Goal: Transaction & Acquisition: Purchase product/service

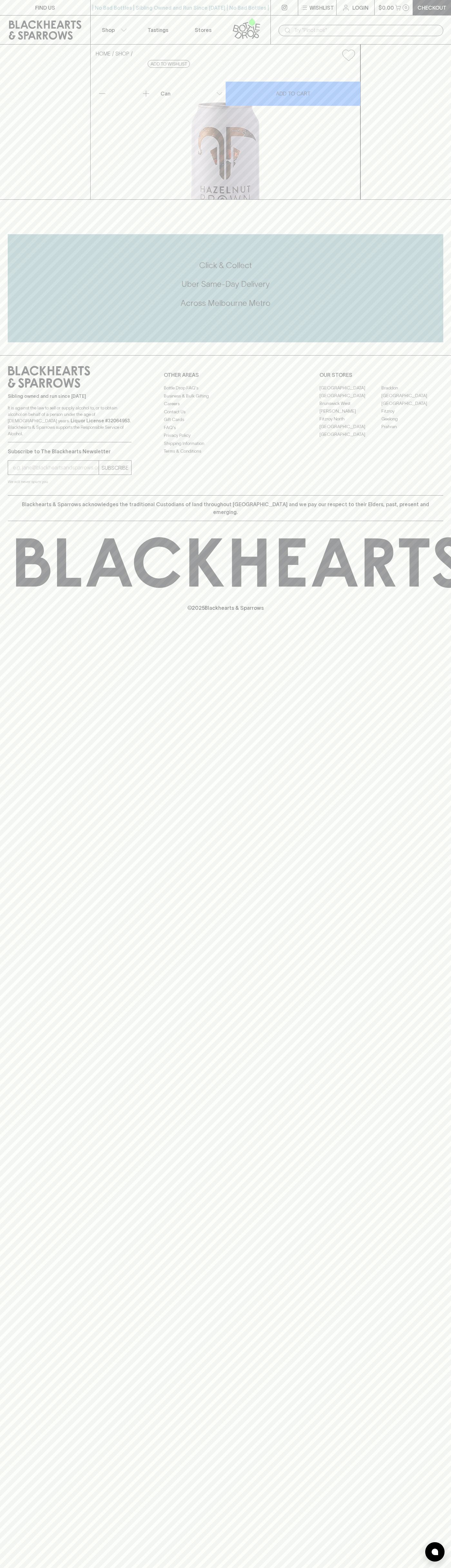
click at [440, 857] on div "FIND US | No Bad Bottles | Sibling Owned and Run Since 2006 | No Bad Bottles | …" at bounding box center [225, 784] width 451 height 1568
click at [76, 1568] on html "FIND US | No Bad Bottles | Sibling Owned and Run Since 2006 | No Bad Bottles | …" at bounding box center [225, 784] width 451 height 1568
click at [30, 628] on div "© 2025 Blackhearts & Sparrows" at bounding box center [225, 575] width 451 height 107
